Goal: Use online tool/utility

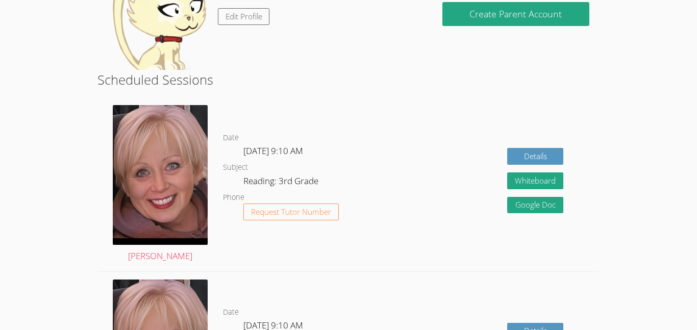
scroll to position [143, 0]
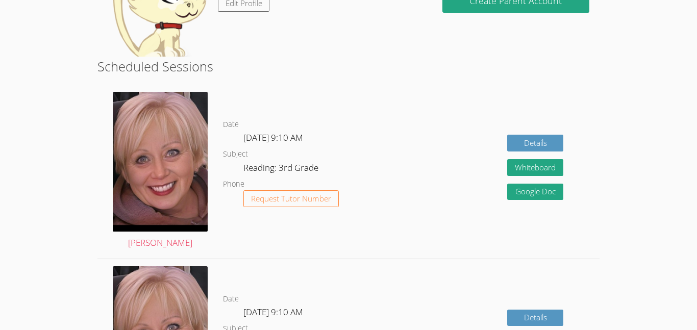
click at [460, 118] on div "Details Whiteboard Hidden Google Doc" at bounding box center [498, 171] width 200 height 174
click at [425, 101] on div "Details Whiteboard Hidden Google Doc" at bounding box center [498, 171] width 200 height 174
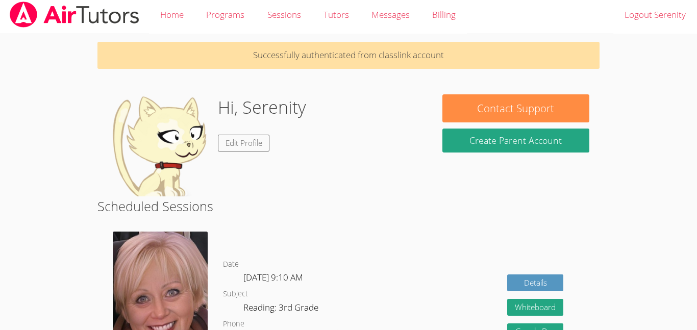
scroll to position [4, 0]
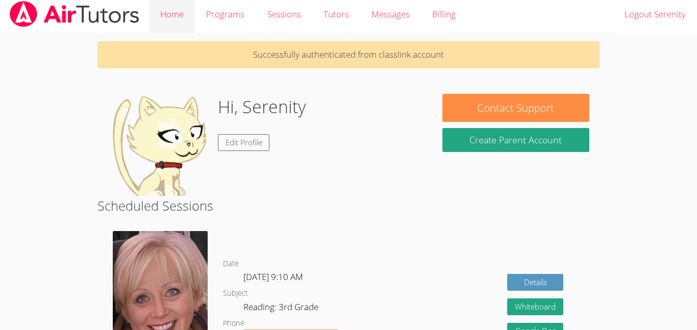
click at [176, 27] on link "Home" at bounding box center [172, 14] width 46 height 37
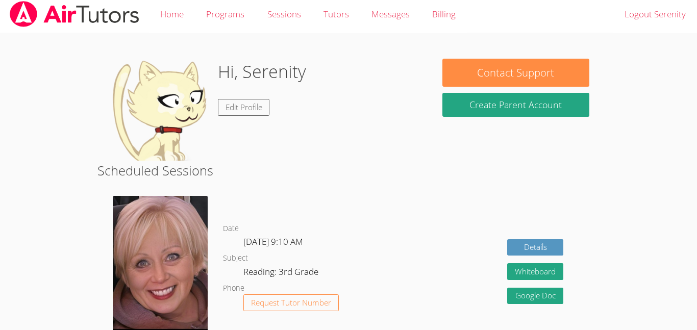
scroll to position [0, 0]
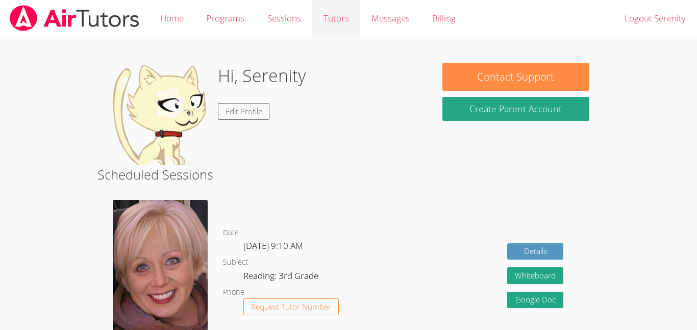
click at [323, 28] on link "Tutors" at bounding box center [336, 18] width 48 height 37
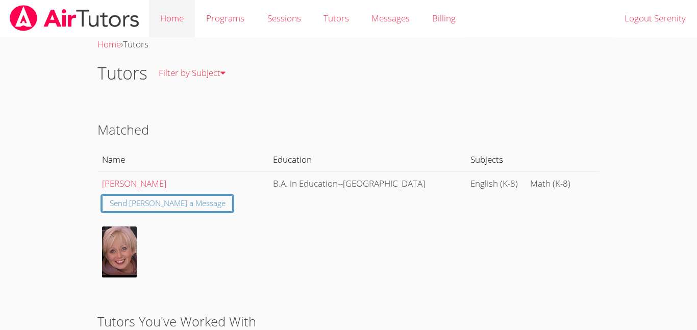
click at [152, 19] on link "Home" at bounding box center [172, 18] width 46 height 37
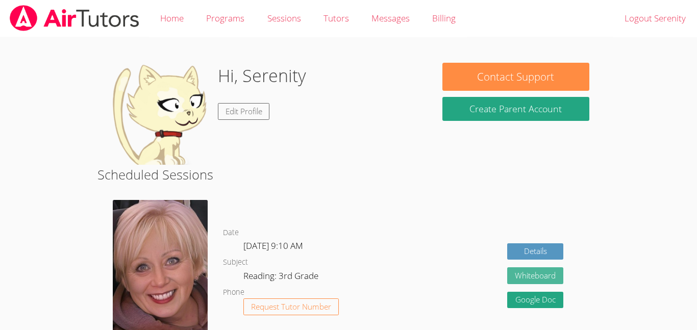
click at [536, 267] on button "Whiteboard" at bounding box center [535, 275] width 56 height 17
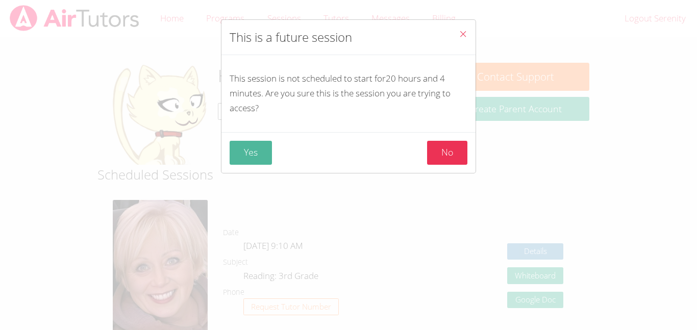
click at [248, 156] on button "Yes" at bounding box center [250, 153] width 42 height 24
